Goal: Task Accomplishment & Management: Manage account settings

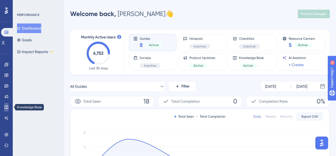
click at [9, 106] on link at bounding box center [6, 107] width 4 height 9
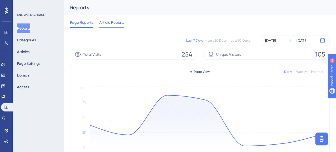
click at [115, 20] on span "Article Reports" at bounding box center [111, 22] width 25 height 6
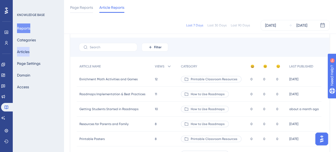
click at [30, 52] on button "Articles" at bounding box center [23, 52] width 12 height 10
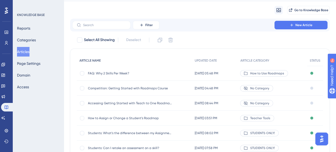
scroll to position [14, 0]
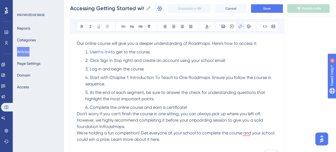
drag, startPoint x: 0, startPoint y: 0, endPoint x: 242, endPoint y: 26, distance: 243.4
click at [242, 26] on icon at bounding box center [240, 26] width 4 height 4
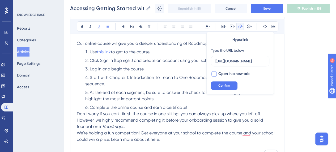
click at [218, 73] on label "Open in a new tab" at bounding box center [230, 73] width 39 height 6
checkbox input "true"
click at [221, 83] on span "Confirm" at bounding box center [225, 85] width 12 height 4
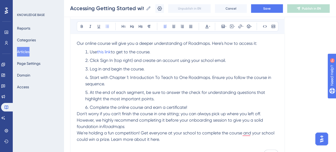
click at [120, 61] on span "Click Sign In (top right) and create an account using your school email." at bounding box center [158, 60] width 136 height 5
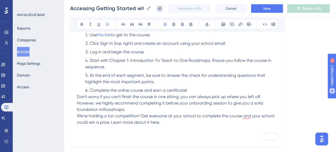
scroll to position [91, 0]
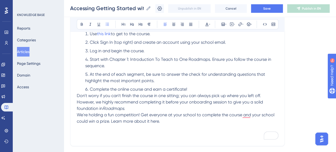
click at [190, 86] on li "Complete the online course and earn a certificate!" at bounding box center [180, 89] width 195 height 6
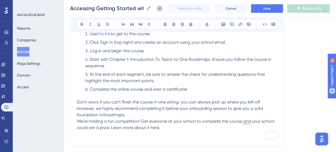
click at [202, 86] on li "Complete the online course and earn a certificate!" at bounding box center [180, 89] width 195 height 6
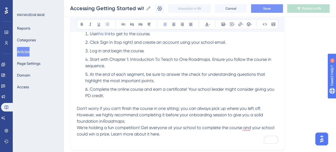
click at [272, 6] on button "Save" at bounding box center [267, 8] width 32 height 9
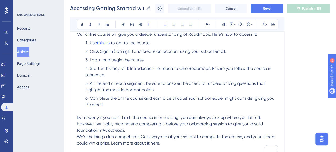
scroll to position [51, 0]
